Goal: Transaction & Acquisition: Book appointment/travel/reservation

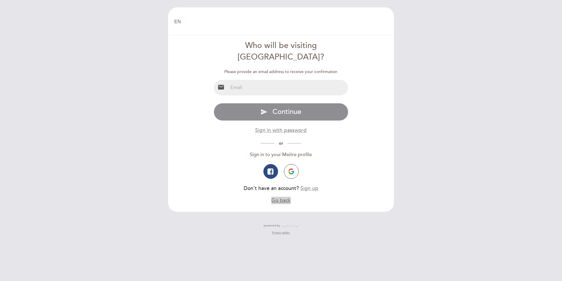
click at [285, 197] on button "Go back" at bounding box center [281, 200] width 19 height 7
